Goal: Browse casually: Explore the website without a specific task or goal

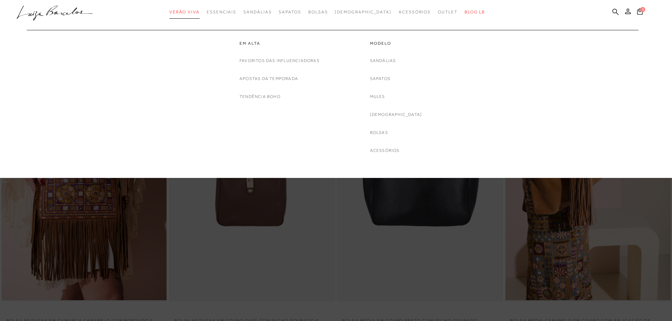
click at [200, 11] on span "Verão Viva" at bounding box center [184, 12] width 30 height 5
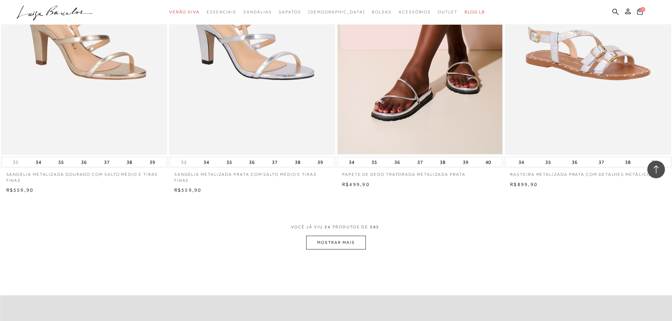
scroll to position [1657, 0]
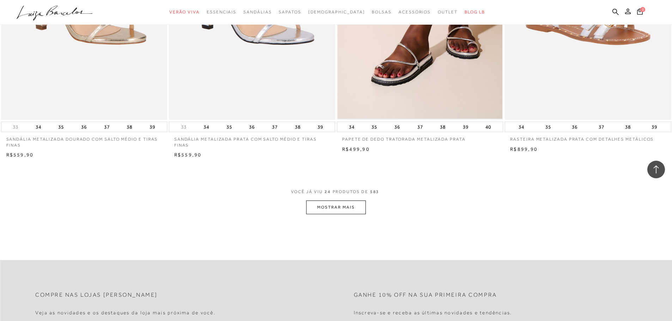
click at [332, 201] on button "MOSTRAR MAIS" at bounding box center [335, 208] width 59 height 14
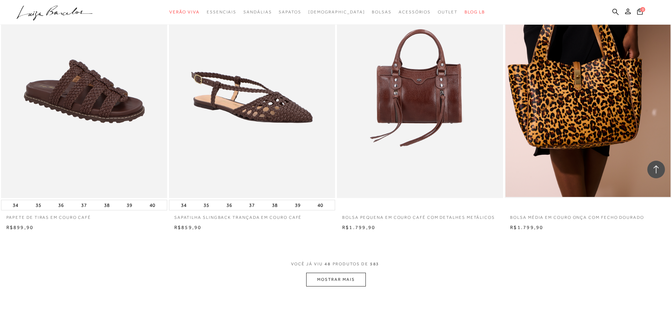
scroll to position [3420, 0]
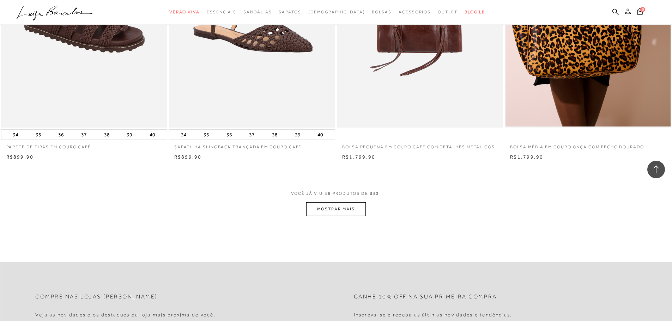
click at [328, 206] on button "MOSTRAR MAIS" at bounding box center [335, 209] width 59 height 14
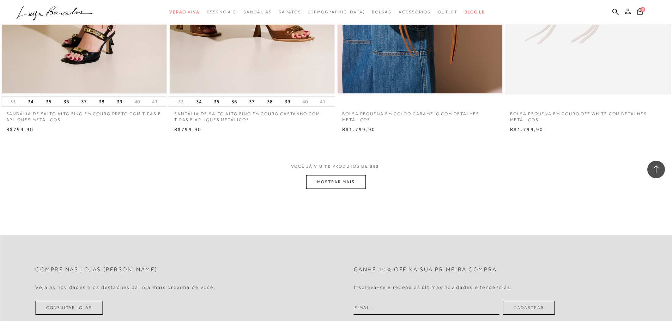
scroll to position [5254, 0]
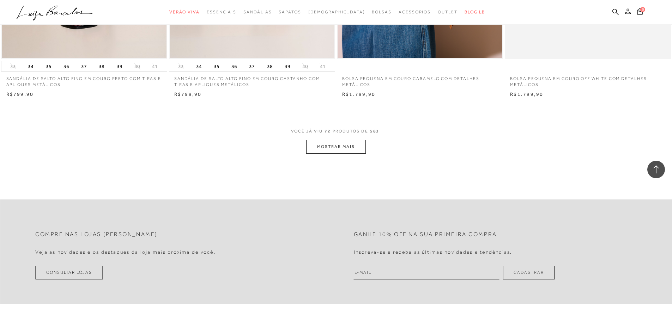
click at [326, 142] on button "MOSTRAR MAIS" at bounding box center [335, 147] width 59 height 14
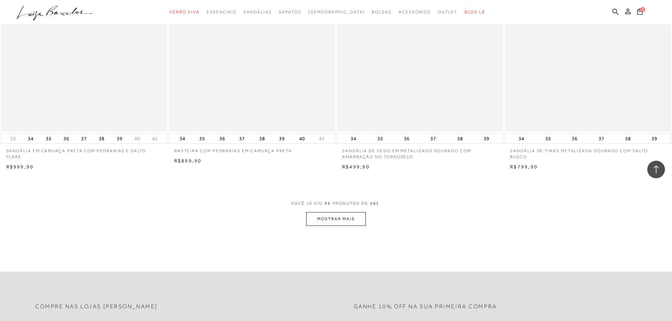
scroll to position [7016, 0]
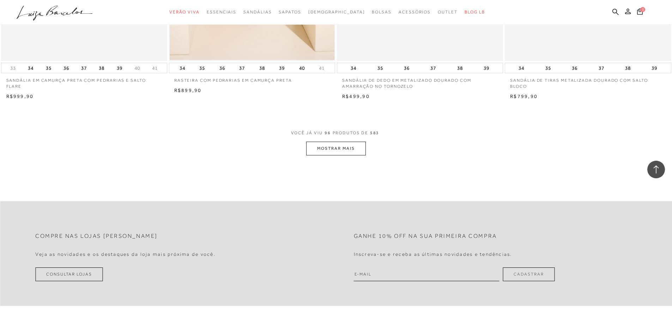
click at [324, 144] on button "MOSTRAR MAIS" at bounding box center [335, 149] width 59 height 14
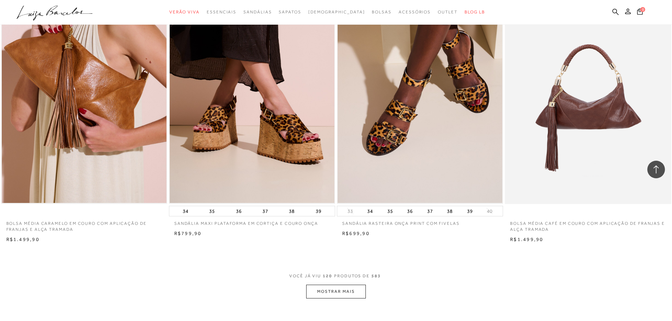
scroll to position [8674, 0]
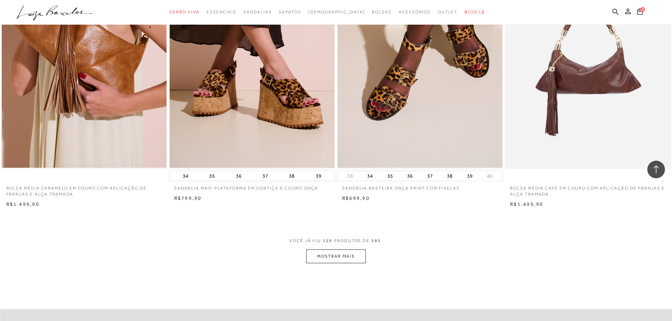
click at [329, 257] on button "MOSTRAR MAIS" at bounding box center [335, 257] width 59 height 14
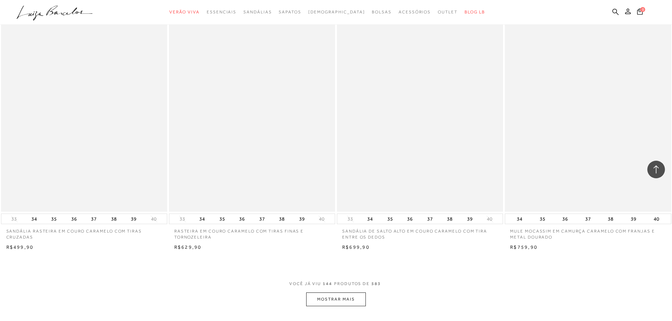
scroll to position [10507, 0]
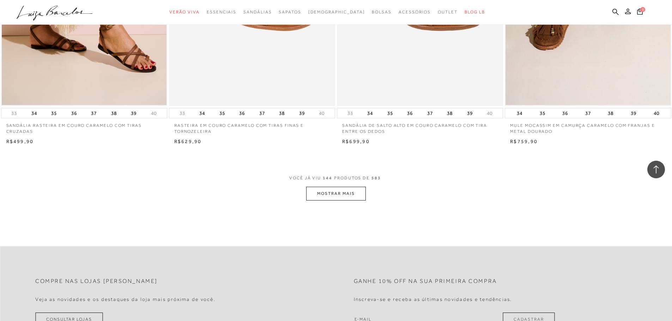
click at [355, 199] on button "MOSTRAR MAIS" at bounding box center [335, 194] width 59 height 14
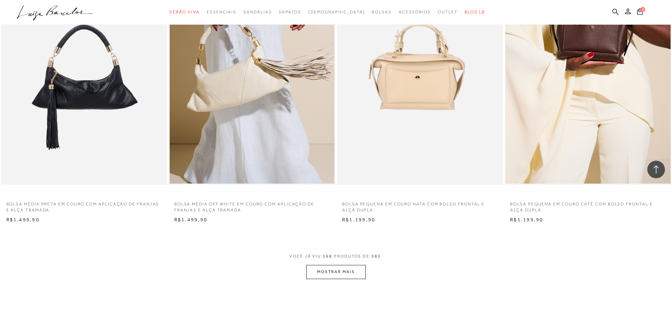
scroll to position [12235, 0]
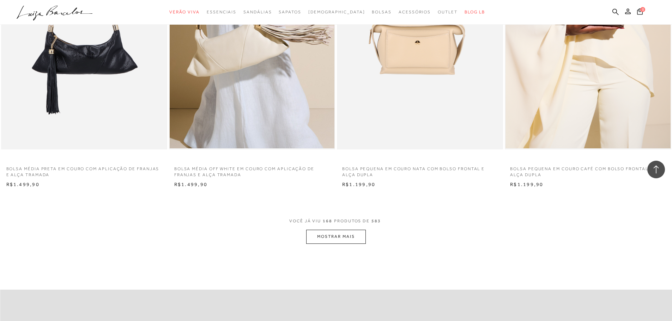
click at [324, 240] on button "MOSTRAR MAIS" at bounding box center [335, 237] width 59 height 14
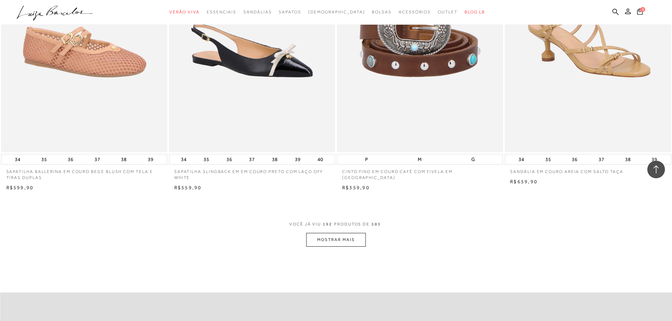
scroll to position [14033, 0]
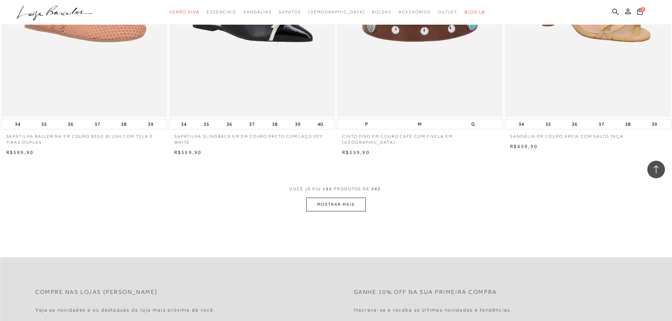
click at [354, 212] on button "MOSTRAR MAIS" at bounding box center [335, 205] width 59 height 14
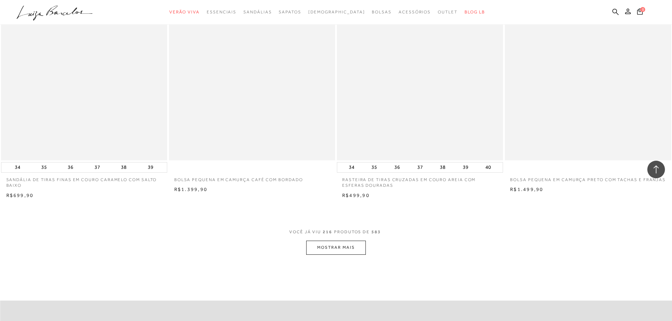
scroll to position [15831, 0]
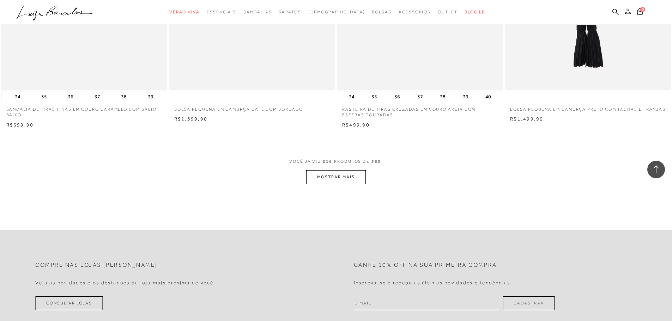
click at [354, 183] on button "MOSTRAR MAIS" at bounding box center [335, 177] width 59 height 14
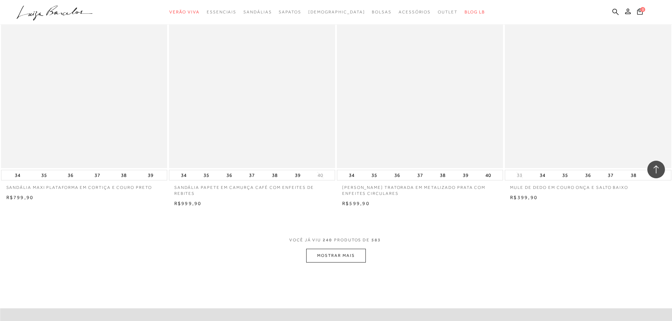
scroll to position [17665, 0]
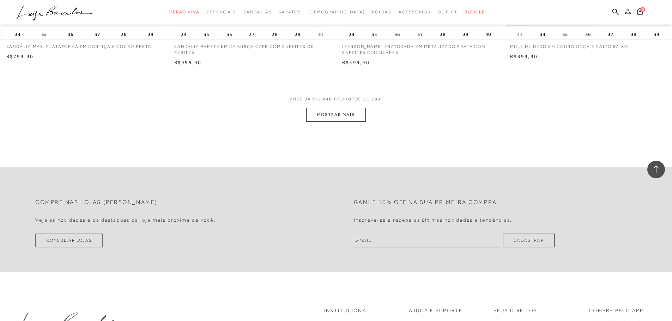
click at [328, 122] on button "MOSTRAR MAIS" at bounding box center [335, 115] width 59 height 14
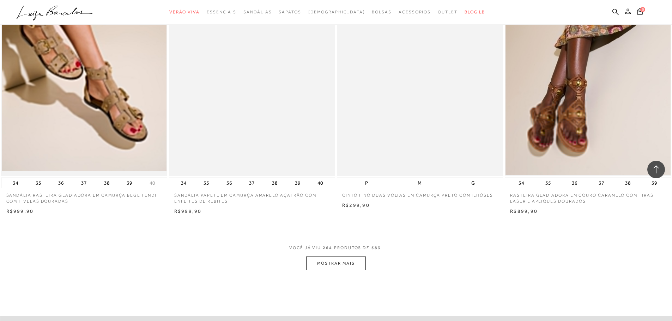
scroll to position [19357, 0]
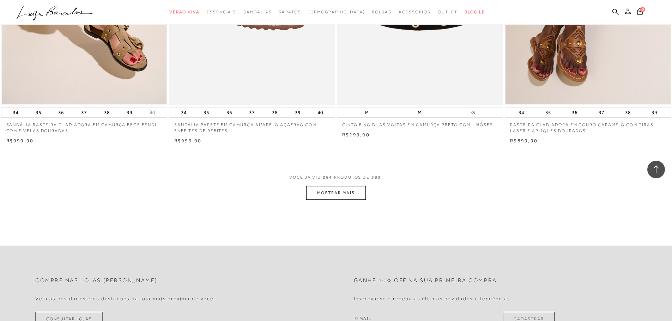
click at [349, 200] on button "MOSTRAR MAIS" at bounding box center [335, 193] width 59 height 14
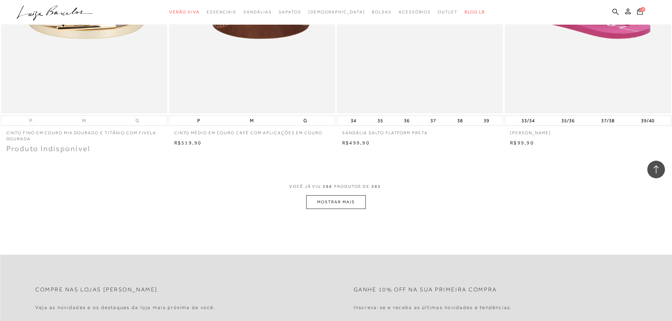
scroll to position [21190, 0]
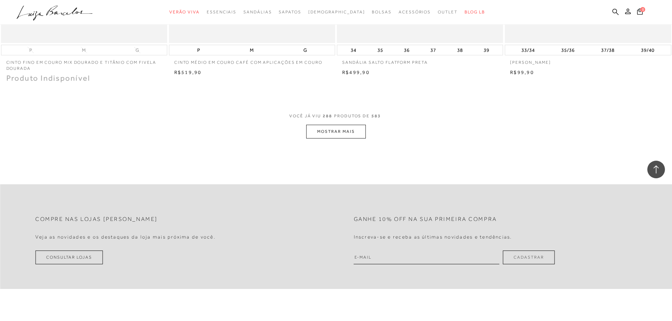
click at [338, 139] on button "MOSTRAR MAIS" at bounding box center [335, 132] width 59 height 14
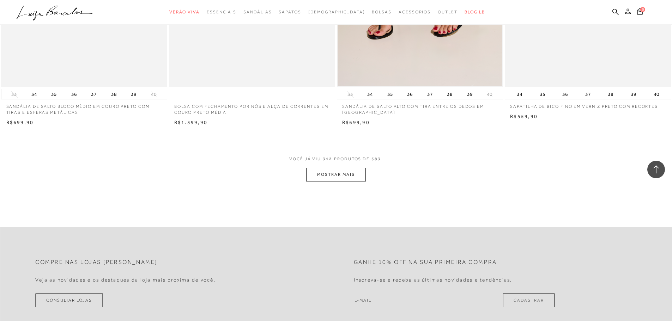
scroll to position [22953, 0]
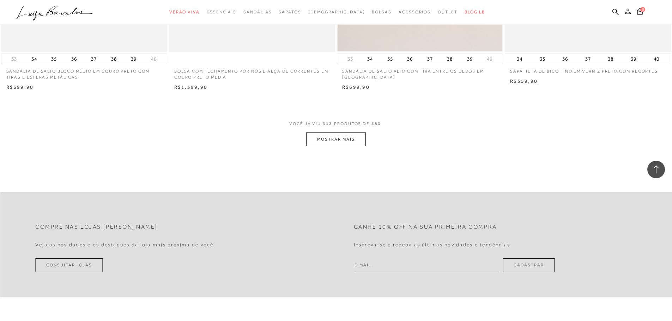
click at [335, 146] on button "MOSTRAR MAIS" at bounding box center [335, 140] width 59 height 14
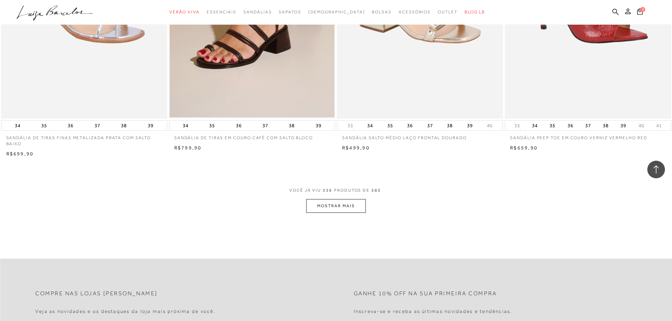
scroll to position [24681, 0]
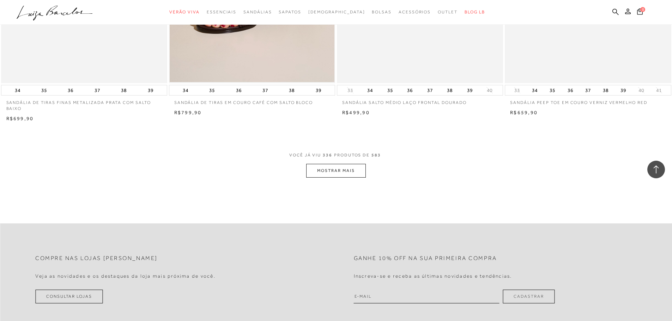
click at [343, 168] on button "MOSTRAR MAIS" at bounding box center [335, 171] width 59 height 14
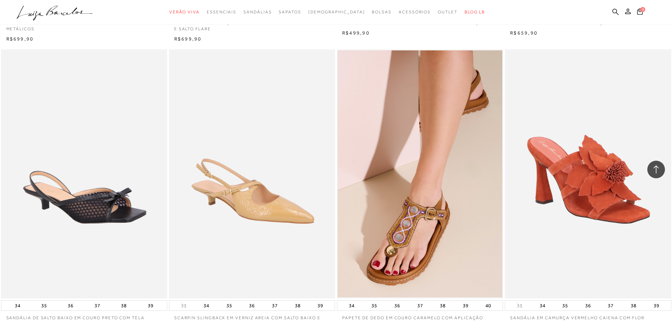
scroll to position [25386, 0]
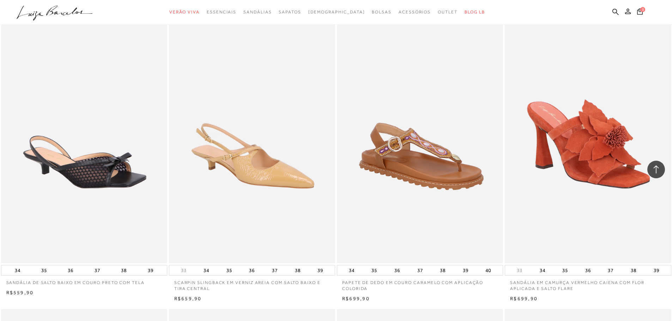
click at [380, 175] on img at bounding box center [419, 138] width 165 height 249
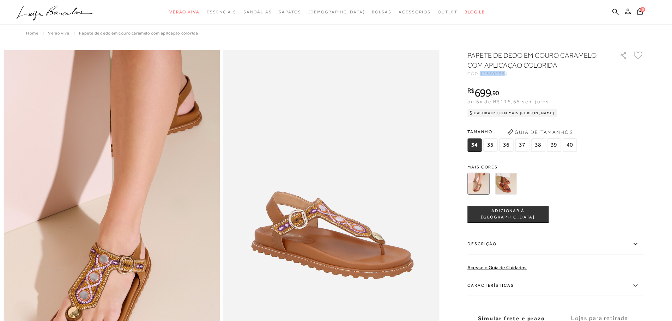
drag, startPoint x: 485, startPoint y: 72, endPoint x: 508, endPoint y: 73, distance: 23.6
click at [508, 73] on span "123502354" at bounding box center [494, 73] width 28 height 5
copy span "12350235"
click at [511, 187] on img at bounding box center [506, 184] width 22 height 22
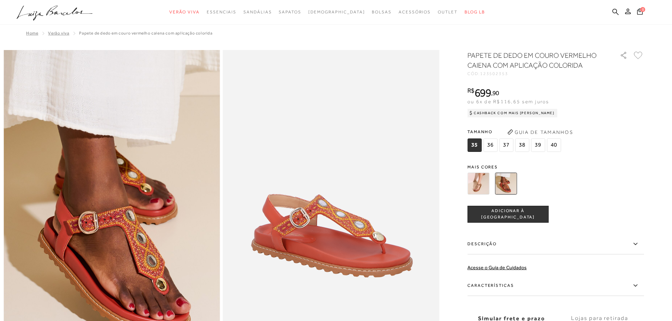
scroll to position [35, 0]
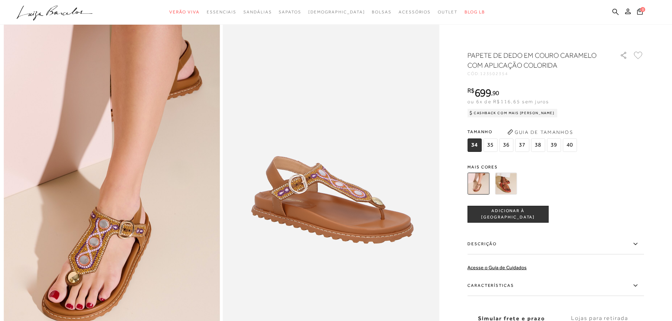
scroll to position [71, 0]
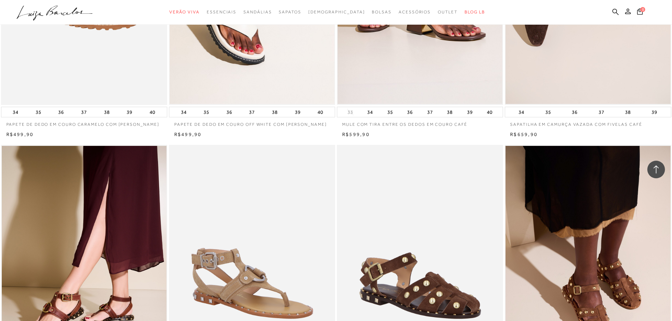
scroll to position [13081, 0]
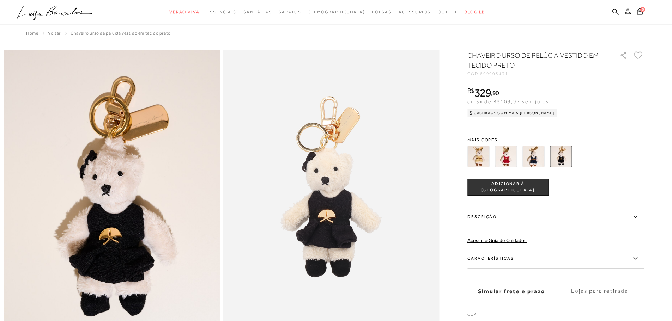
click at [488, 163] on img at bounding box center [478, 157] width 22 height 22
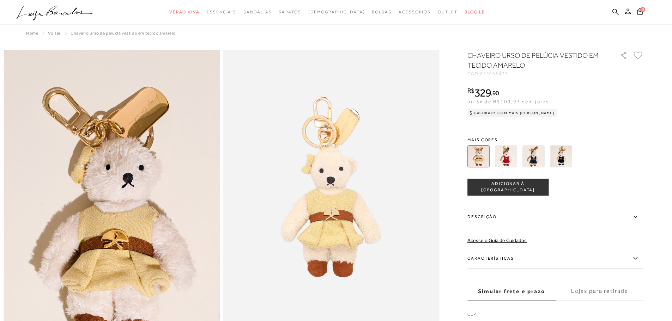
click at [510, 162] on img at bounding box center [506, 157] width 22 height 22
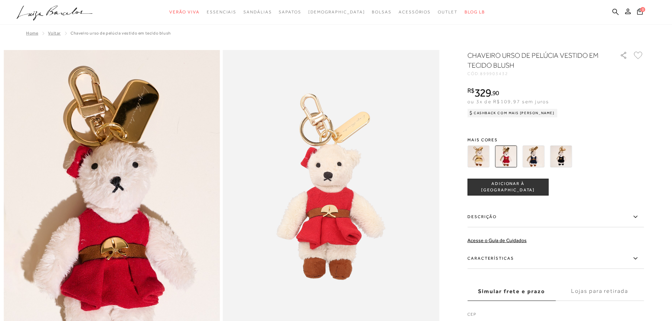
click at [533, 153] on img at bounding box center [533, 157] width 22 height 22
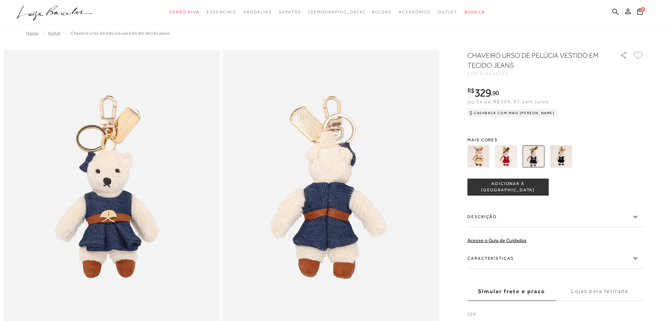
click at [565, 154] on img at bounding box center [561, 157] width 22 height 22
